Goal: Feedback & Contribution: Submit feedback/report problem

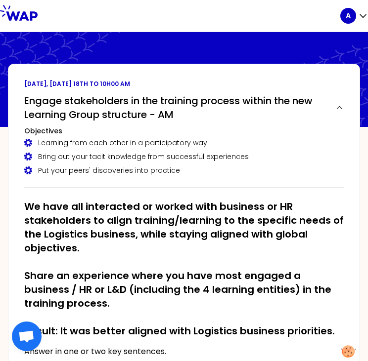
click at [181, 67] on div "[DATE], [DATE] 18th to 10h00 am Engage stakeholders in the training process wit…" at bounding box center [184, 267] width 352 height 407
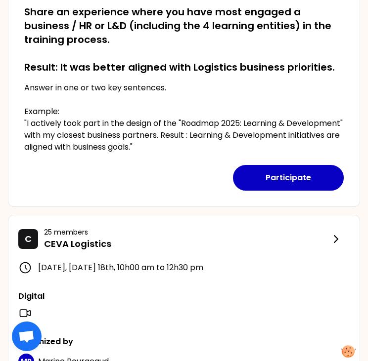
scroll to position [247, 0]
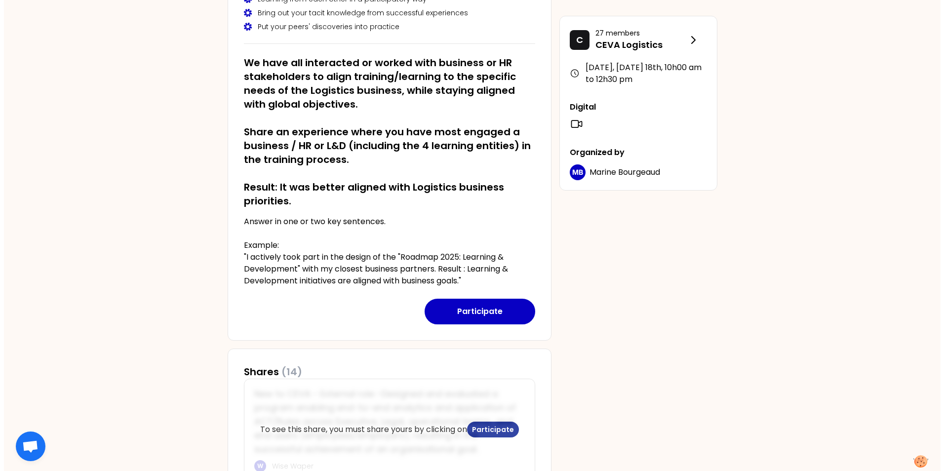
scroll to position [148, 0]
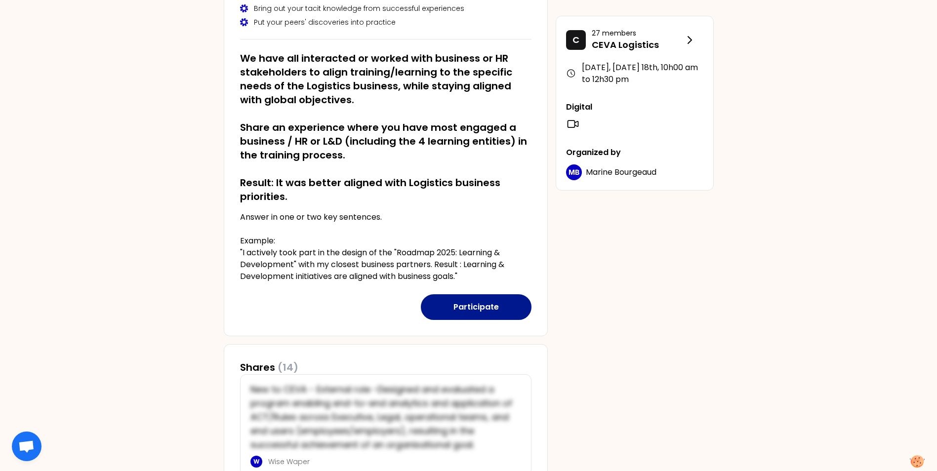
click at [374, 300] on button "Participate" at bounding box center [476, 307] width 111 height 26
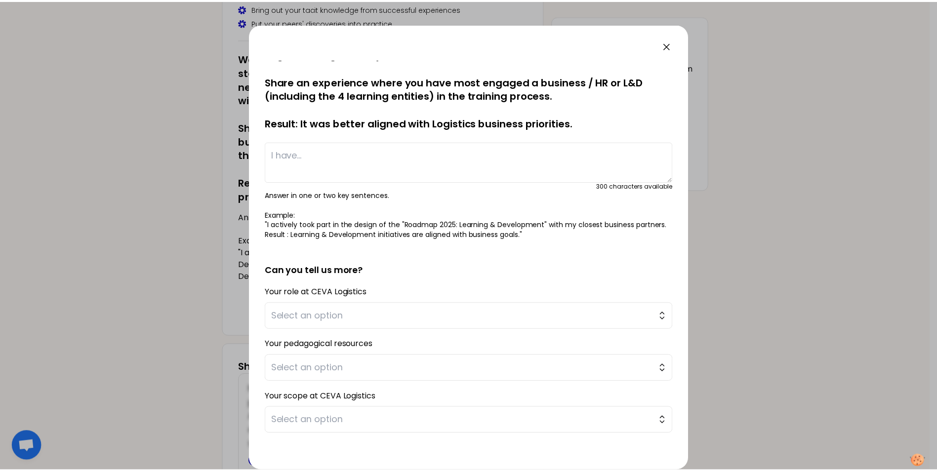
scroll to position [0, 0]
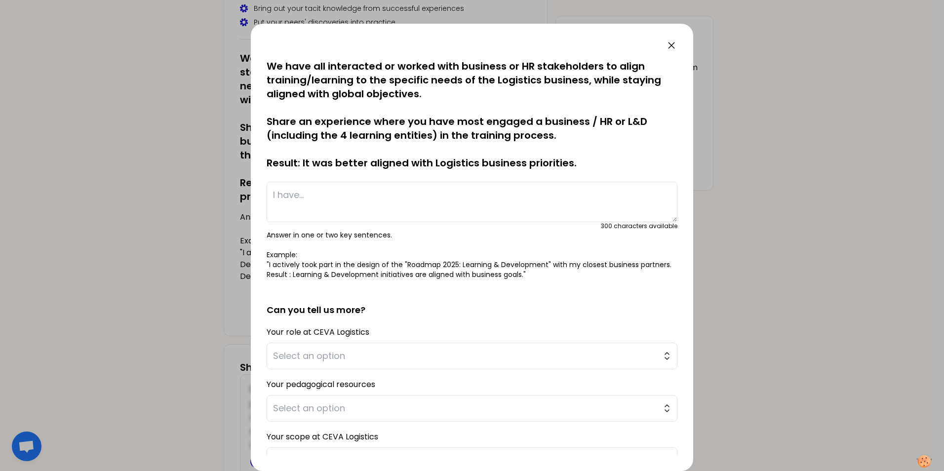
click at [374, 40] on icon at bounding box center [672, 46] width 12 height 12
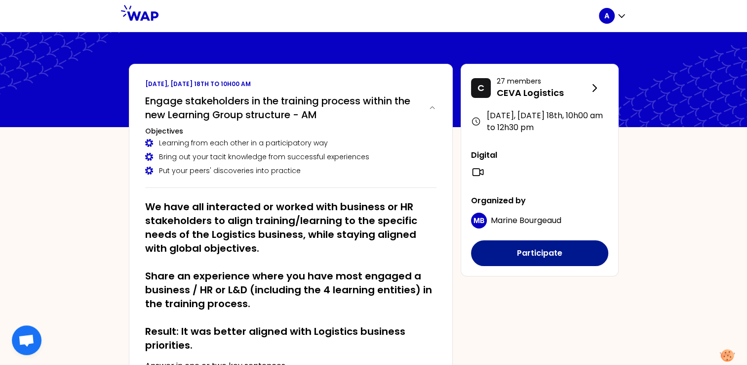
click at [374, 258] on button "Participate" at bounding box center [539, 253] width 137 height 26
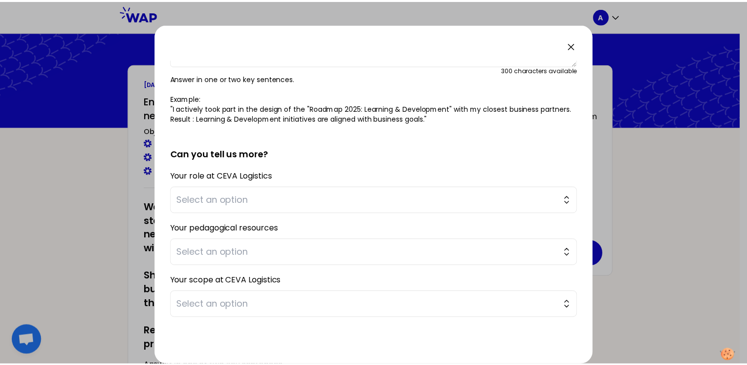
scroll to position [189, 0]
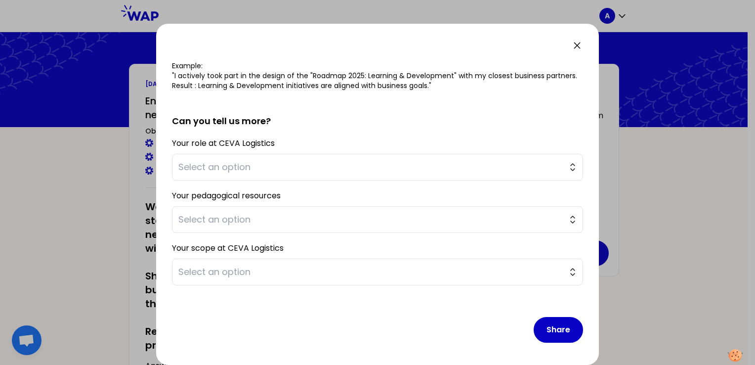
click at [374, 42] on icon at bounding box center [577, 46] width 12 height 12
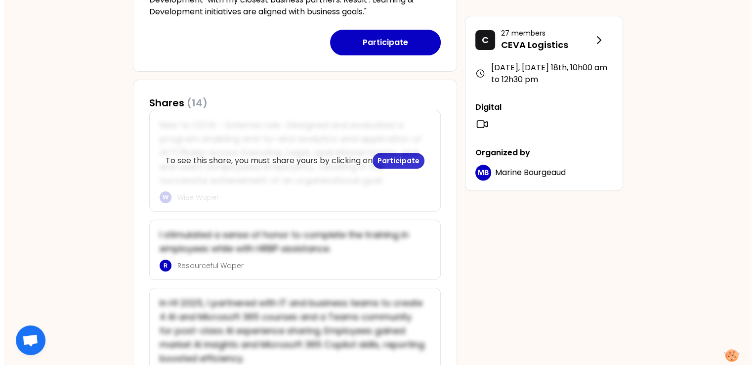
scroll to position [415, 0]
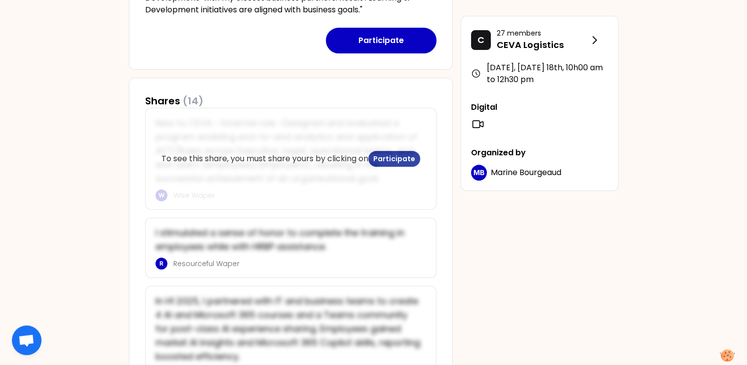
click at [374, 155] on button "Participate" at bounding box center [394, 159] width 52 height 16
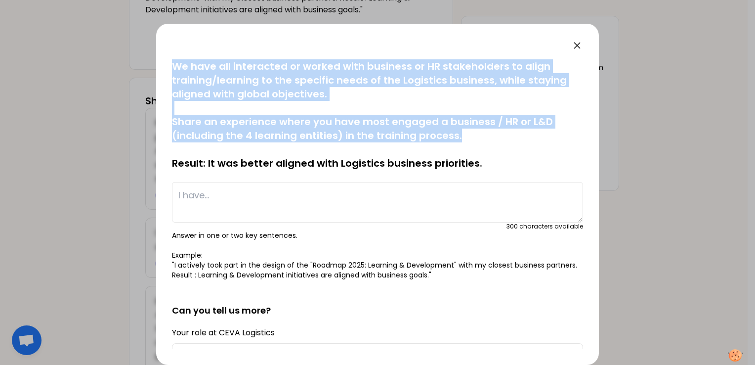
drag, startPoint x: 585, startPoint y: 136, endPoint x: 640, endPoint y: 274, distance: 148.0
click at [374, 274] on div "saved We have all interacted or worked with business or HR stakeholders to alig…" at bounding box center [377, 182] width 755 height 365
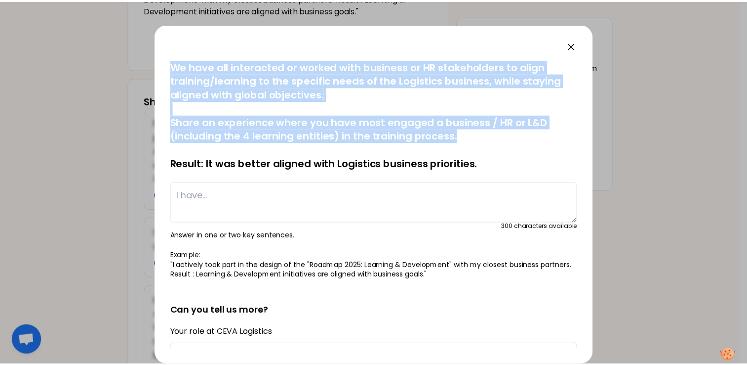
scroll to position [189, 0]
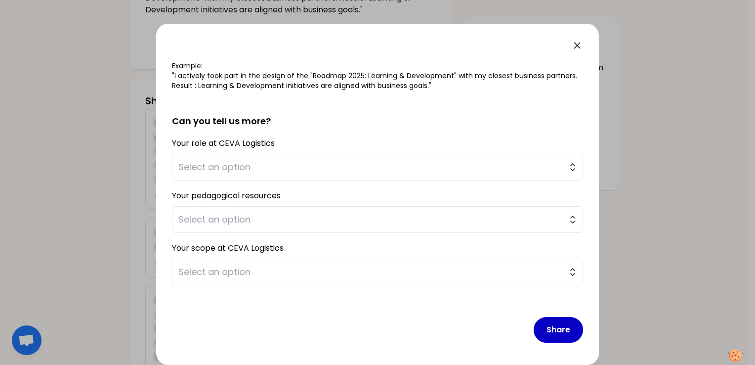
click at [374, 47] on icon at bounding box center [577, 46] width 12 height 12
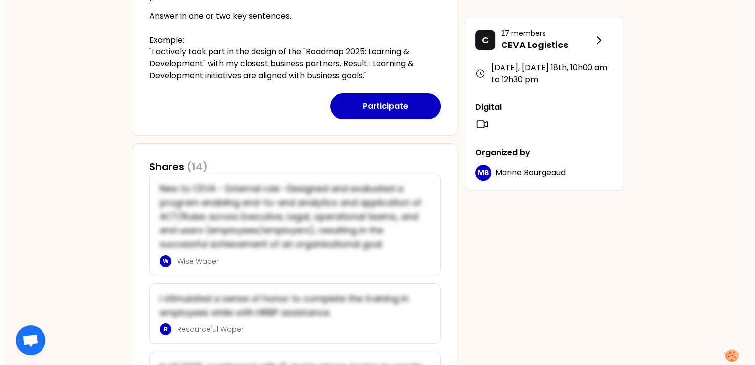
scroll to position [0, 0]
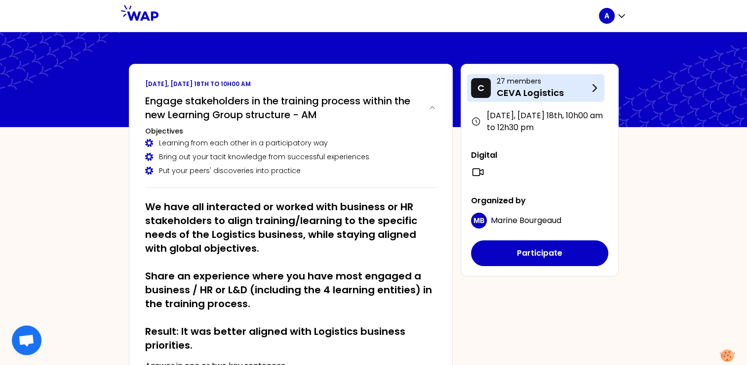
click at [374, 88] on p "CEVA Logistics" at bounding box center [543, 93] width 92 height 14
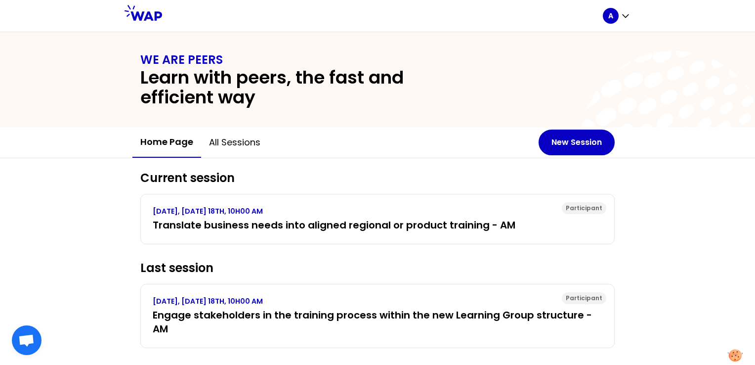
click at [78, 156] on div "WE ARE PEERS Learn with peers, the fast and efficient way Home page All session…" at bounding box center [377, 198] width 755 height 332
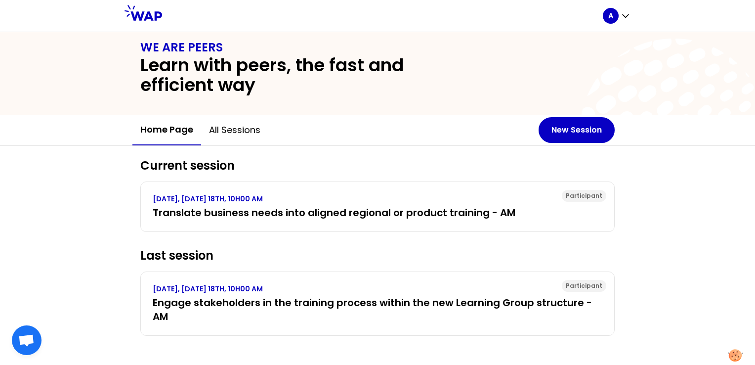
scroll to position [14, 0]
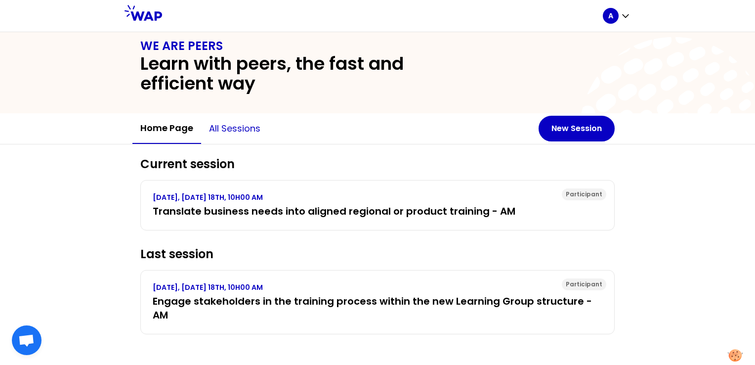
click at [241, 132] on button "All sessions" at bounding box center [234, 129] width 67 height 30
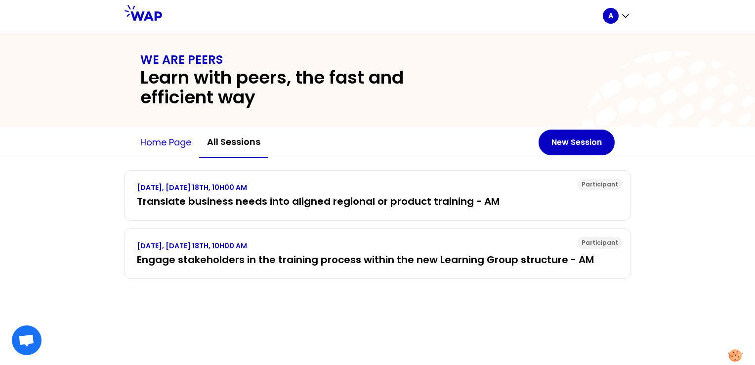
click at [177, 133] on button "Home page" at bounding box center [165, 142] width 67 height 30
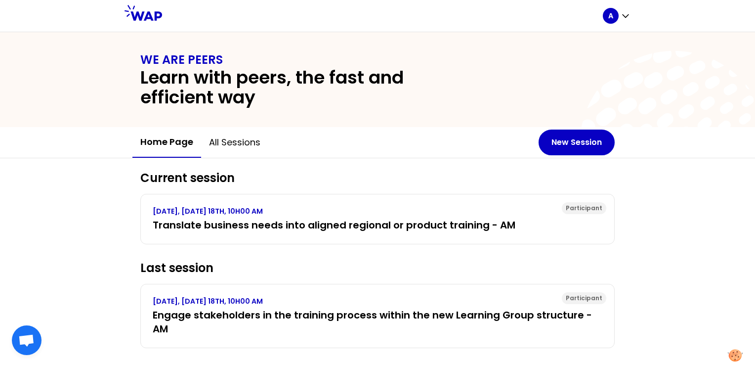
click at [87, 239] on div "Current session Participant [DATE], [DATE] 18TH, 10H00 AM Translate business ne…" at bounding box center [377, 268] width 755 height 221
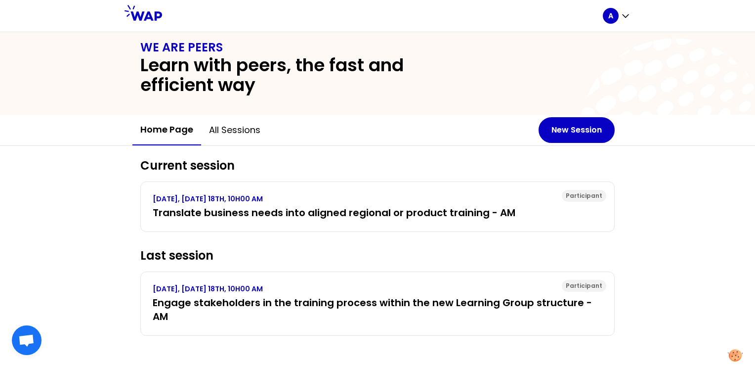
scroll to position [14, 0]
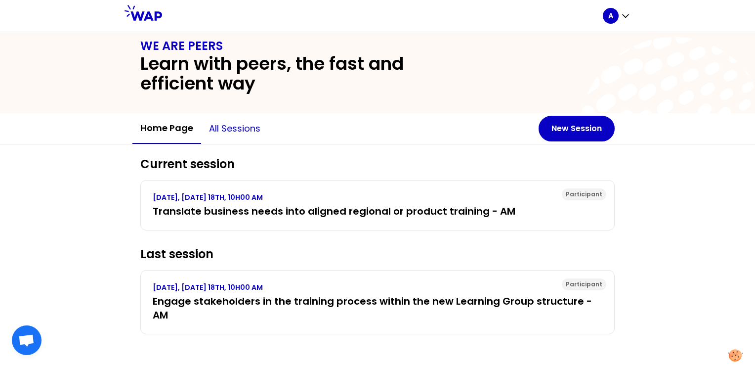
click at [206, 128] on button "All sessions" at bounding box center [234, 129] width 67 height 30
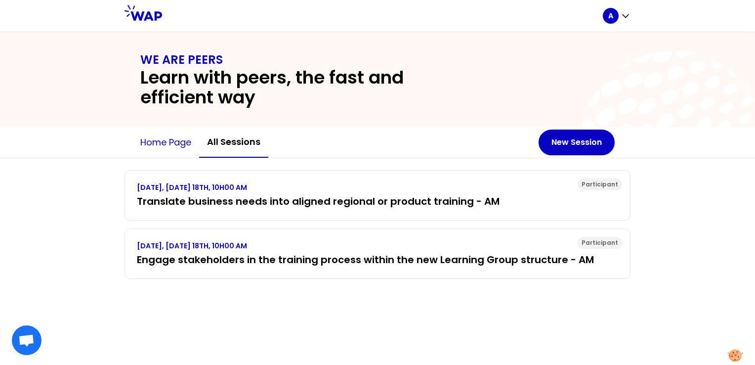
click at [178, 133] on button "Home page" at bounding box center [165, 142] width 67 height 30
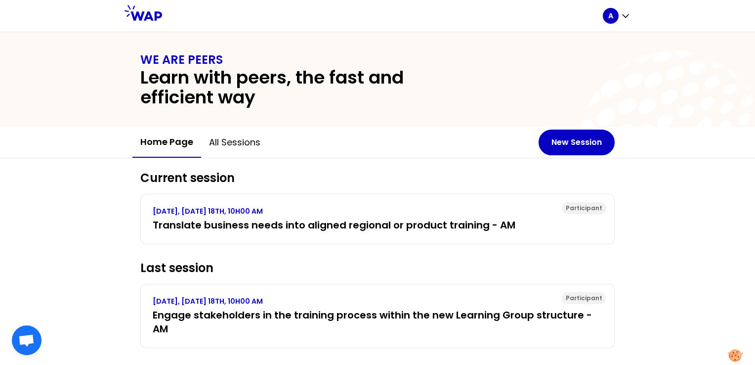
click at [151, 12] on icon at bounding box center [143, 13] width 38 height 16
click at [96, 188] on div "Current session Participant [DATE], [DATE] 18TH, 10H00 AM Translate business ne…" at bounding box center [377, 268] width 755 height 221
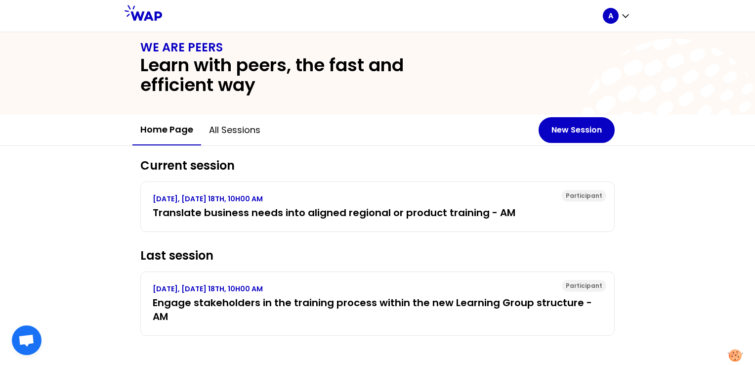
scroll to position [14, 0]
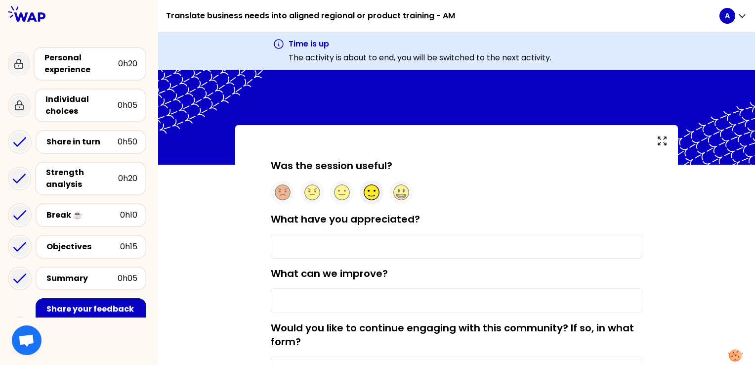
click at [371, 194] on circle at bounding box center [371, 192] width 15 height 15
click at [297, 241] on input "What have you appreciated?" at bounding box center [456, 246] width 371 height 25
type input "Networking, get inspired"
click at [298, 294] on input "What can we improve?" at bounding box center [456, 300] width 371 height 25
type input "Faster approach"
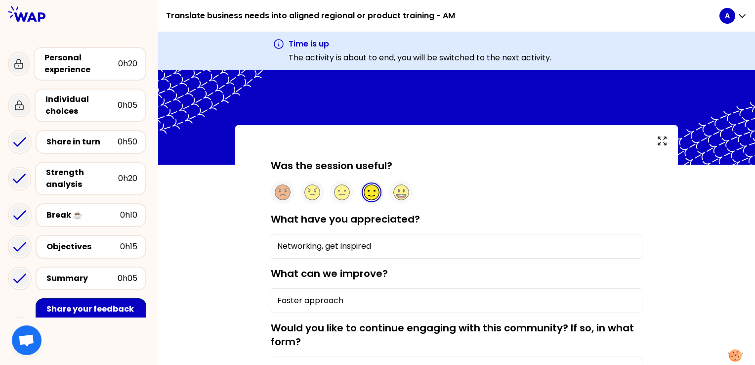
click at [253, 296] on div "Was the session useful? What have you appreciated? Networking, get inspired Wha…" at bounding box center [456, 325] width 443 height 400
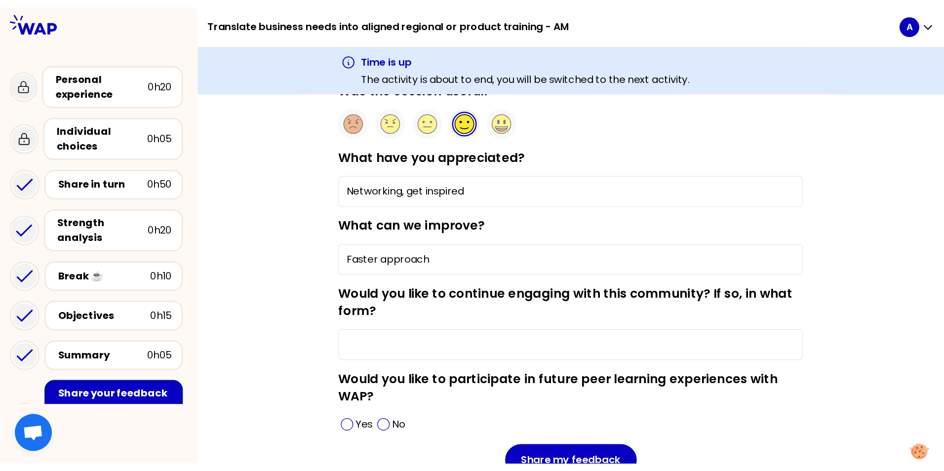
scroll to position [119, 0]
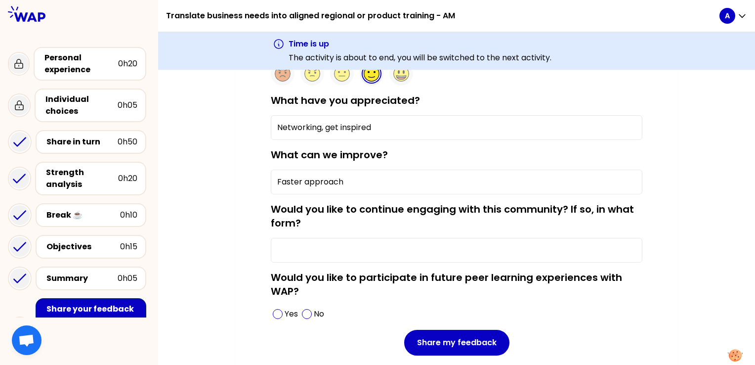
click at [310, 250] on input "Would you like to continue engaging with this community? If so, in what form?" at bounding box center [456, 250] width 371 height 25
click at [342, 253] on input "Yes, but mabye shorter time" at bounding box center [456, 250] width 371 height 25
type input "Yes, but mabye in shorter time"
click at [202, 269] on div "Was the session useful? What have you appreciated? Networking, get inspired Wha…" at bounding box center [456, 206] width 597 height 400
click at [283, 313] on div "Yes" at bounding box center [285, 314] width 29 height 16
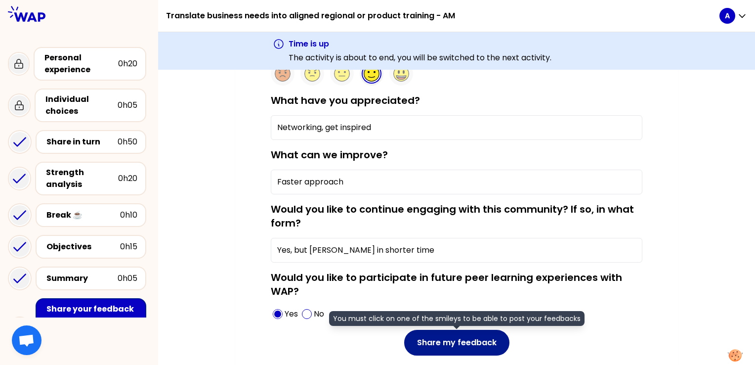
click at [436, 350] on button "Share my feedback" at bounding box center [456, 342] width 105 height 26
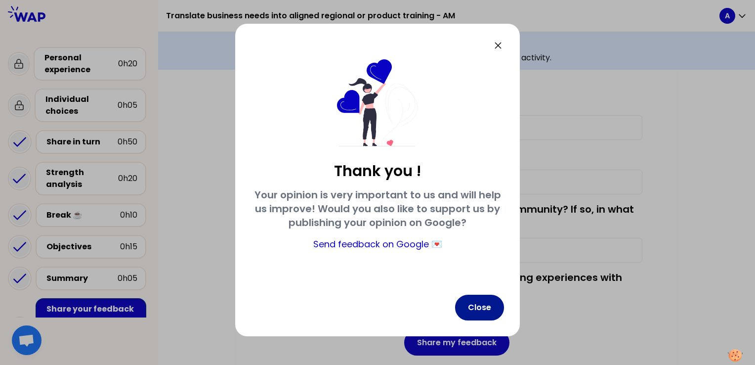
click at [483, 300] on button "Close" at bounding box center [479, 307] width 49 height 26
